Goal: Task Accomplishment & Management: Manage account settings

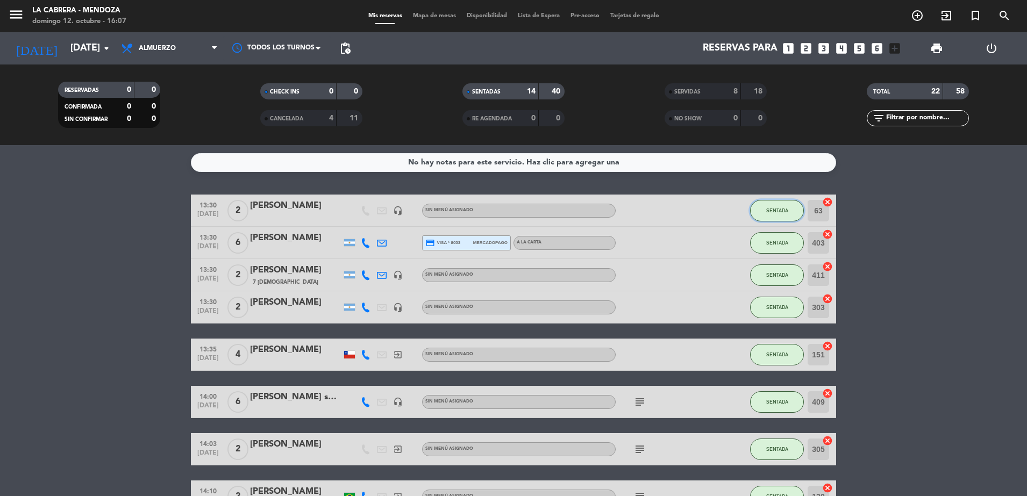
click at [782, 219] on button "SENTADA" at bounding box center [777, 211] width 54 height 22
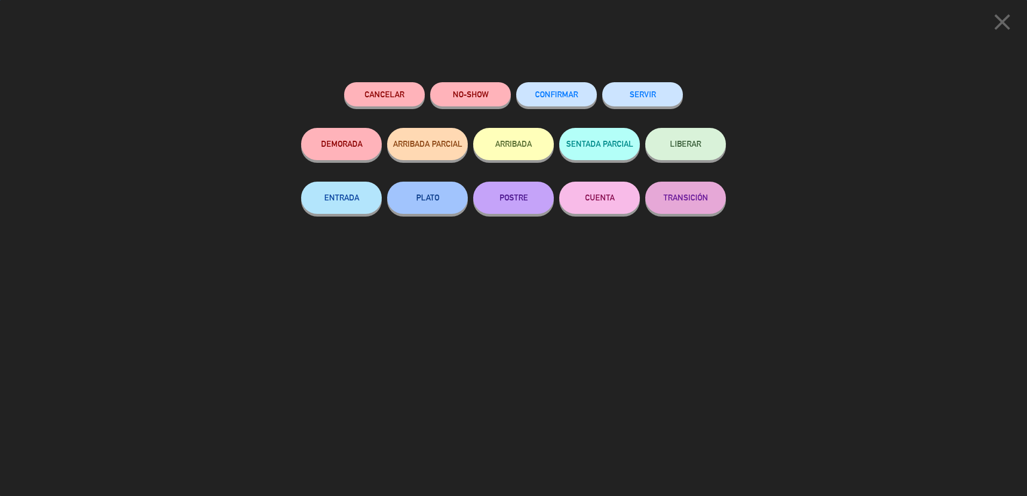
drag, startPoint x: 652, startPoint y: 95, endPoint x: 678, endPoint y: 122, distance: 36.9
click at [652, 95] on button "SERVIR" at bounding box center [642, 94] width 81 height 24
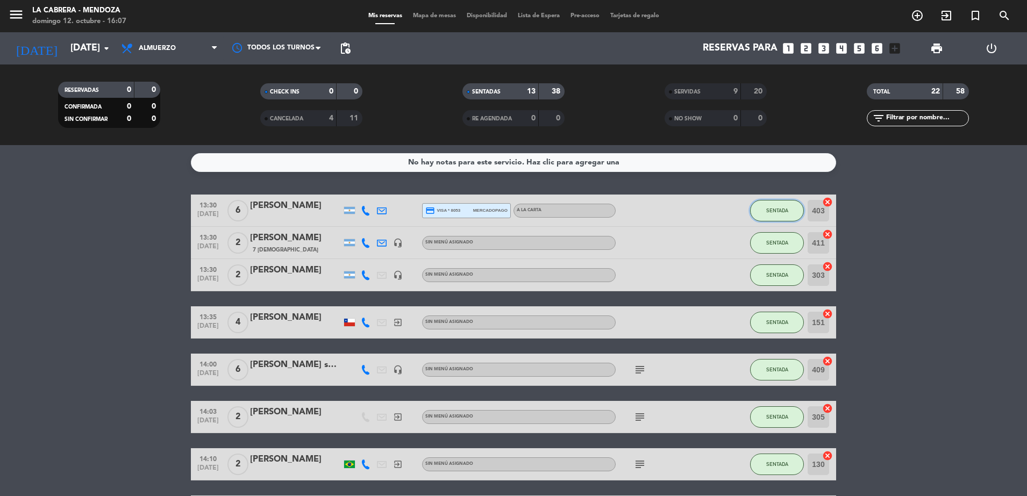
click at [786, 209] on span "SENTADA" at bounding box center [777, 211] width 22 height 6
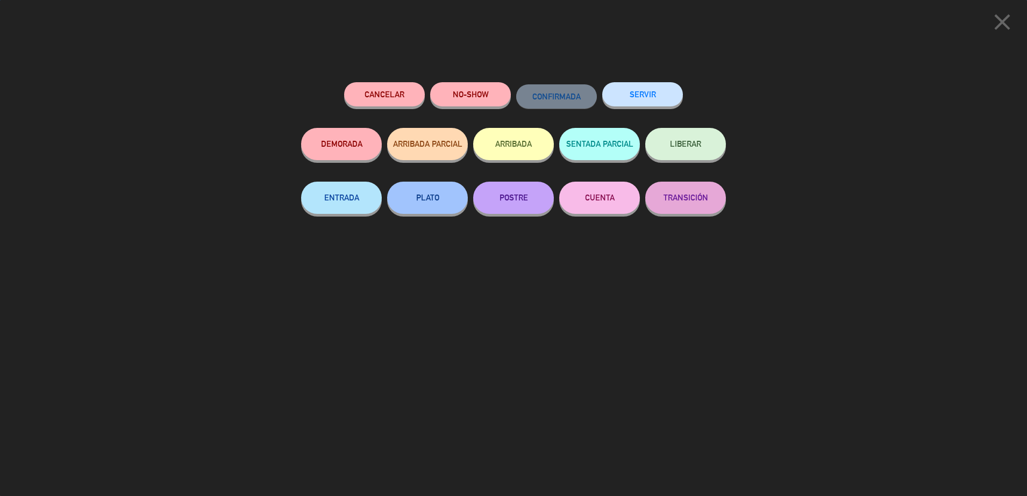
click at [662, 96] on button "SERVIR" at bounding box center [642, 94] width 81 height 24
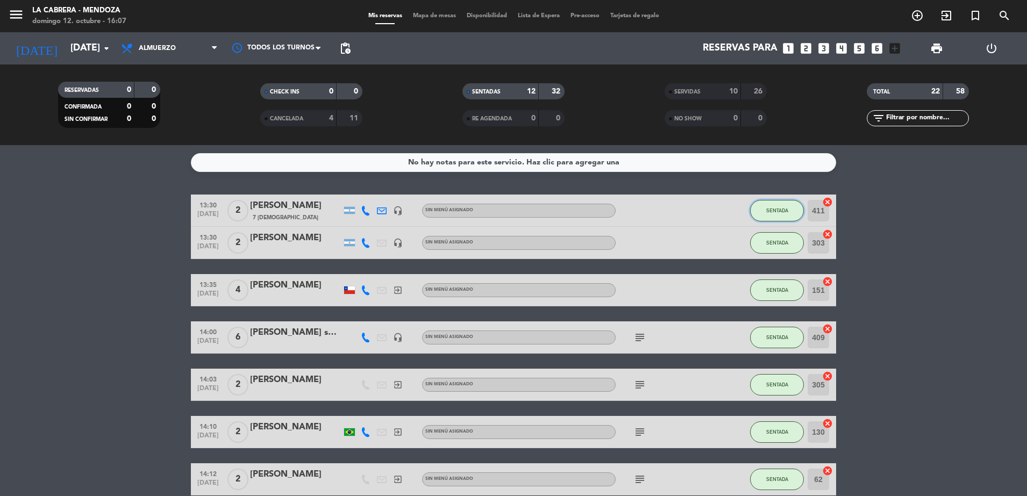
click at [787, 215] on button "SENTADA" at bounding box center [777, 211] width 54 height 22
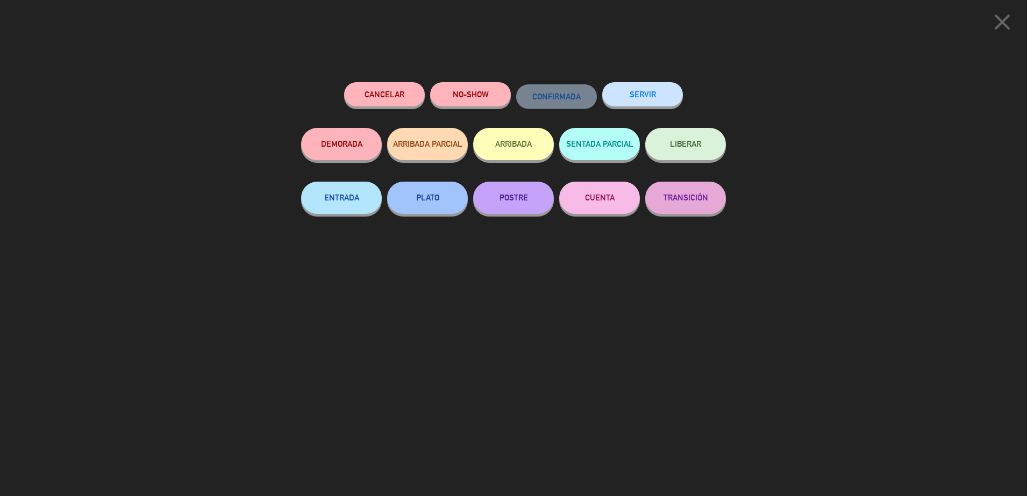
click at [664, 101] on button "SERVIR" at bounding box center [642, 94] width 81 height 24
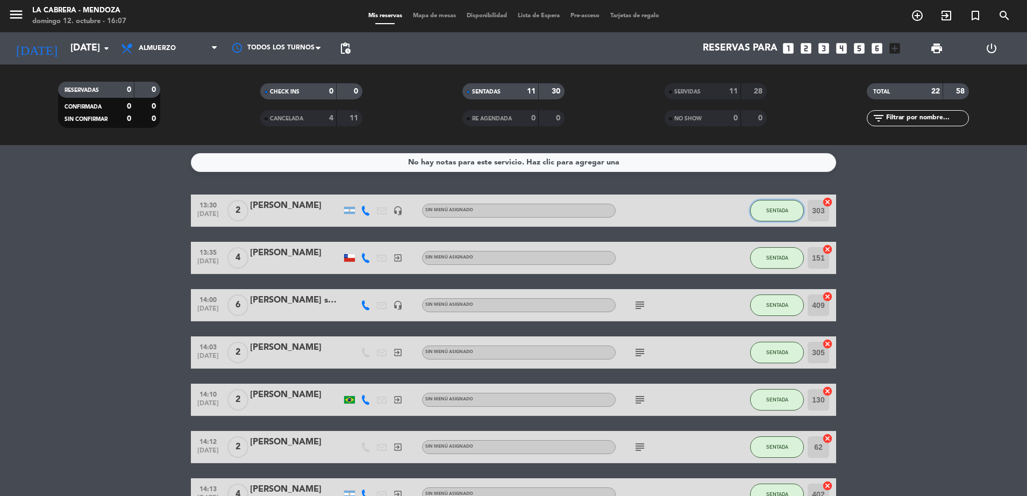
click at [783, 203] on button "SENTADA" at bounding box center [777, 211] width 54 height 22
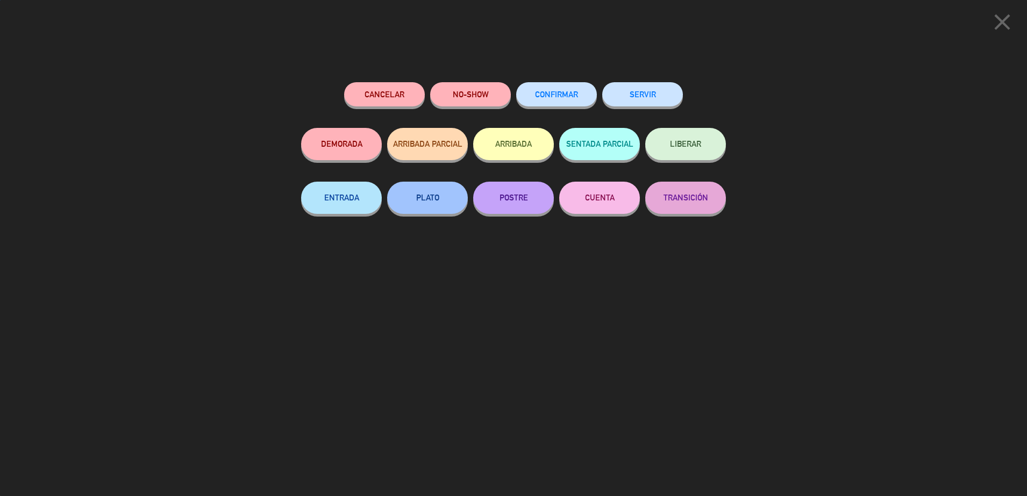
click at [630, 91] on button "SERVIR" at bounding box center [642, 94] width 81 height 24
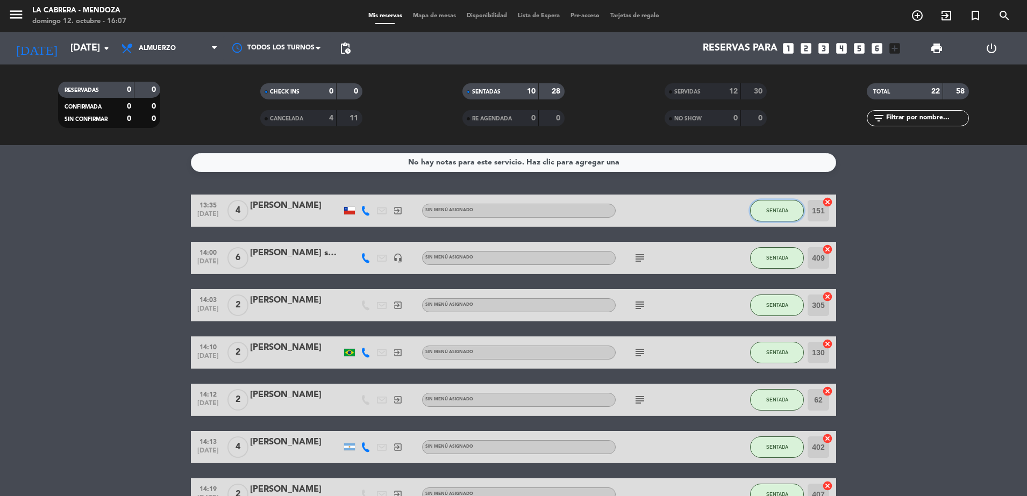
click at [778, 211] on span "SENTADA" at bounding box center [777, 211] width 22 height 6
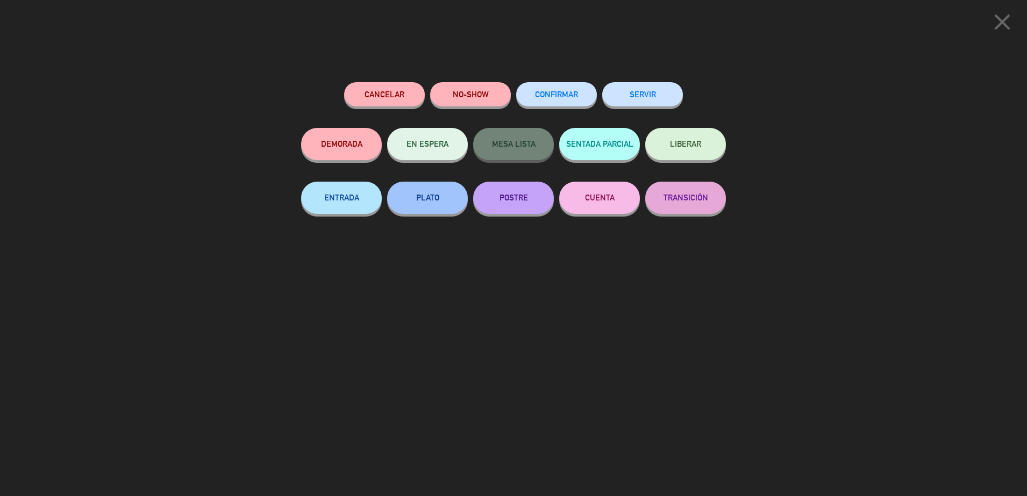
click at [651, 91] on button "SERVIR" at bounding box center [642, 94] width 81 height 24
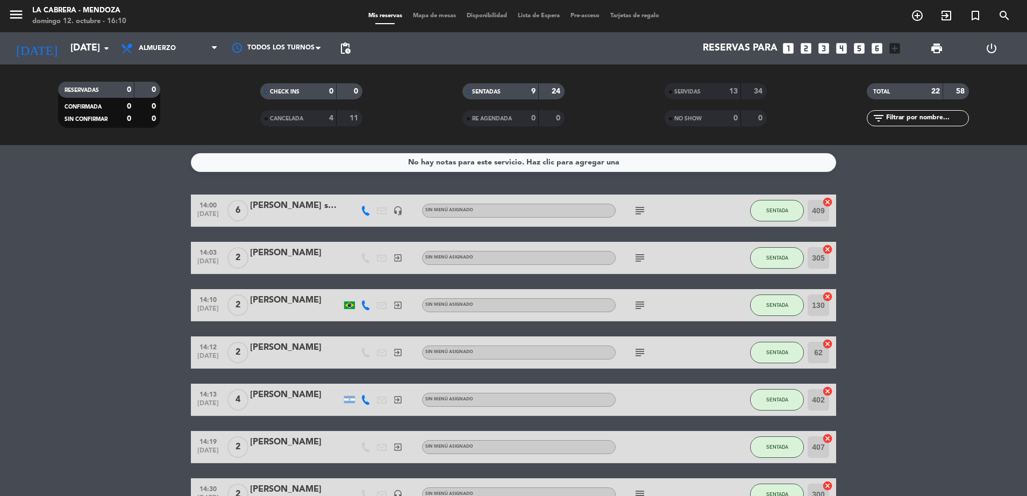
click at [516, 86] on div "9" at bounding box center [526, 92] width 22 height 12
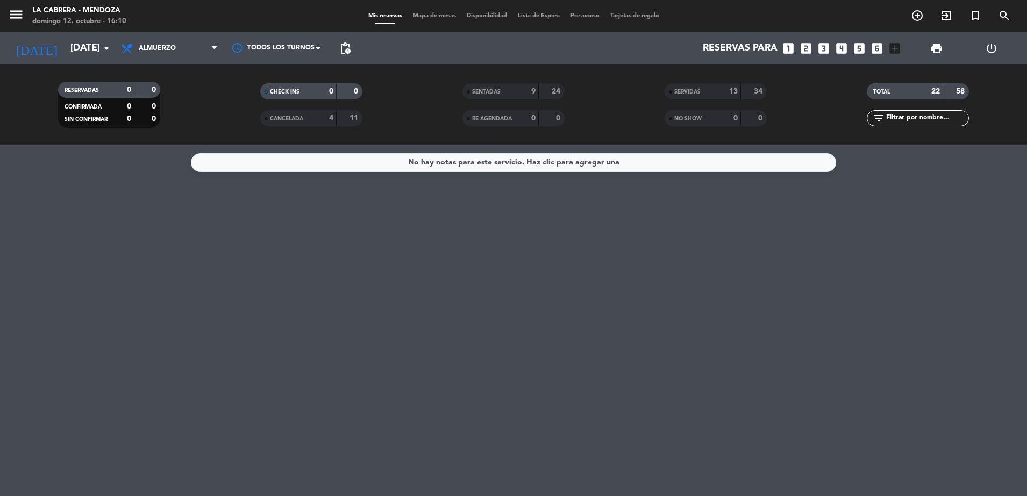
click at [485, 92] on span "SENTADAS" at bounding box center [486, 91] width 29 height 5
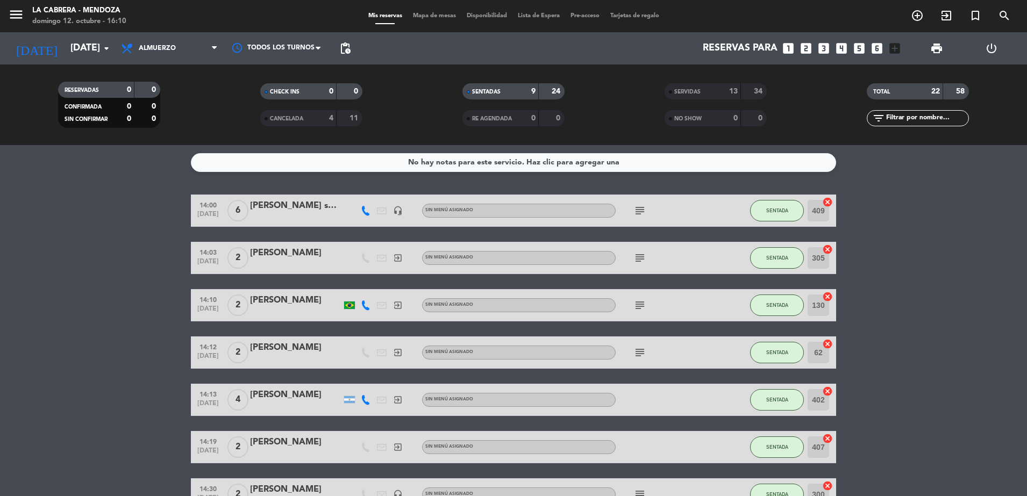
click at [695, 90] on span "SERVIDAS" at bounding box center [687, 91] width 26 height 5
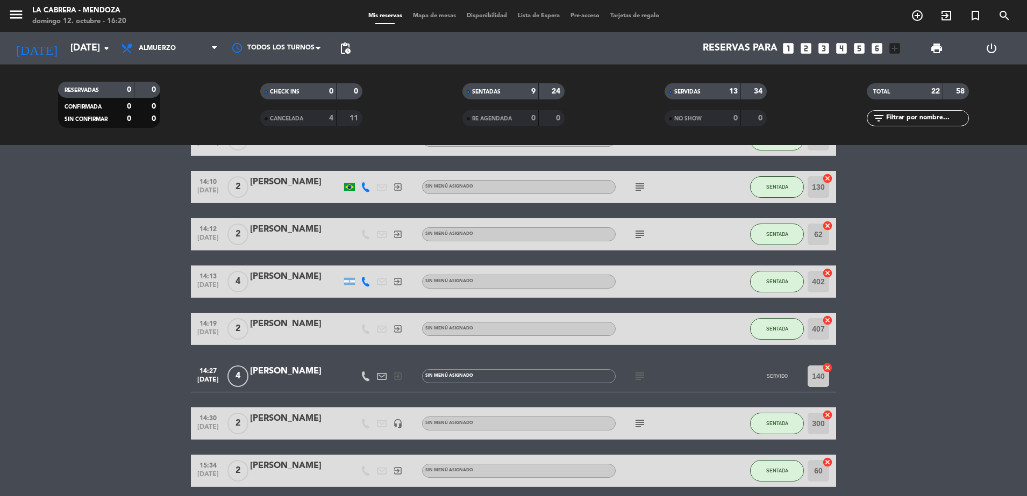
scroll to position [703, 0]
